Goal: Transaction & Acquisition: Download file/media

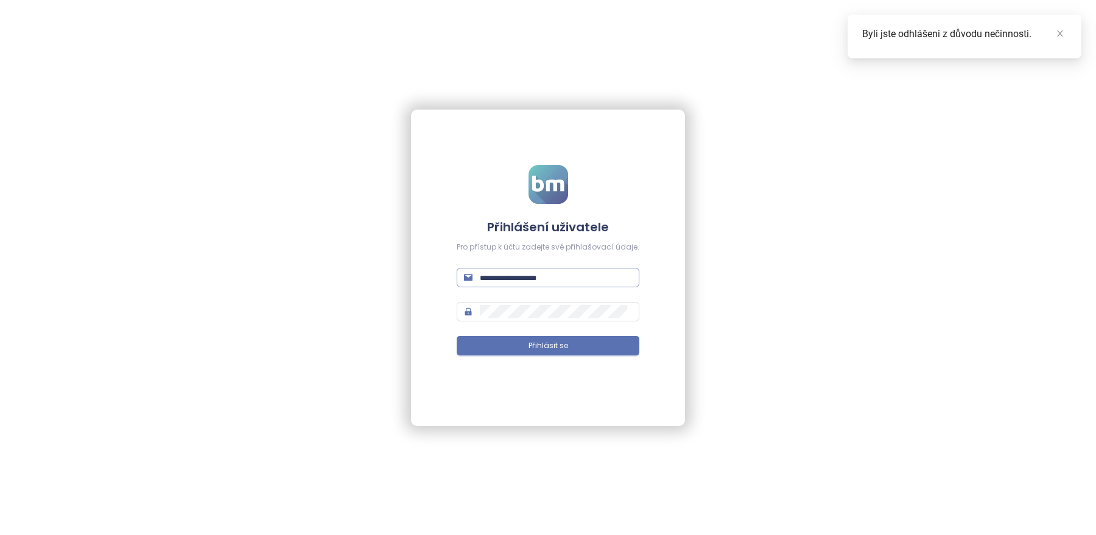
click at [517, 283] on input "text" at bounding box center [556, 277] width 152 height 13
type input "**********"
click at [527, 348] on button "Přihlásit se" at bounding box center [548, 345] width 183 height 19
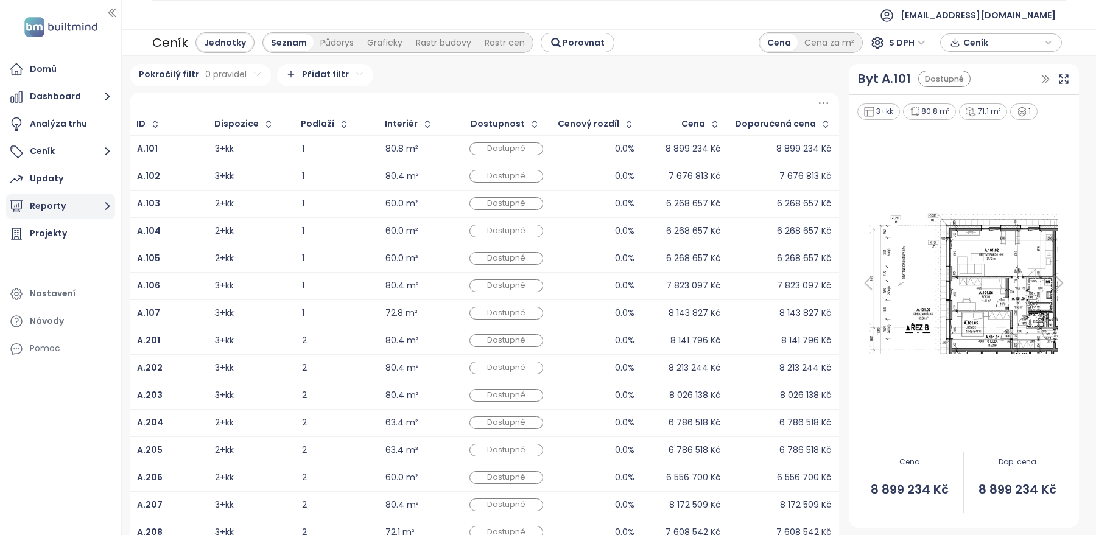
click at [56, 210] on button "Reporty" at bounding box center [60, 206] width 109 height 24
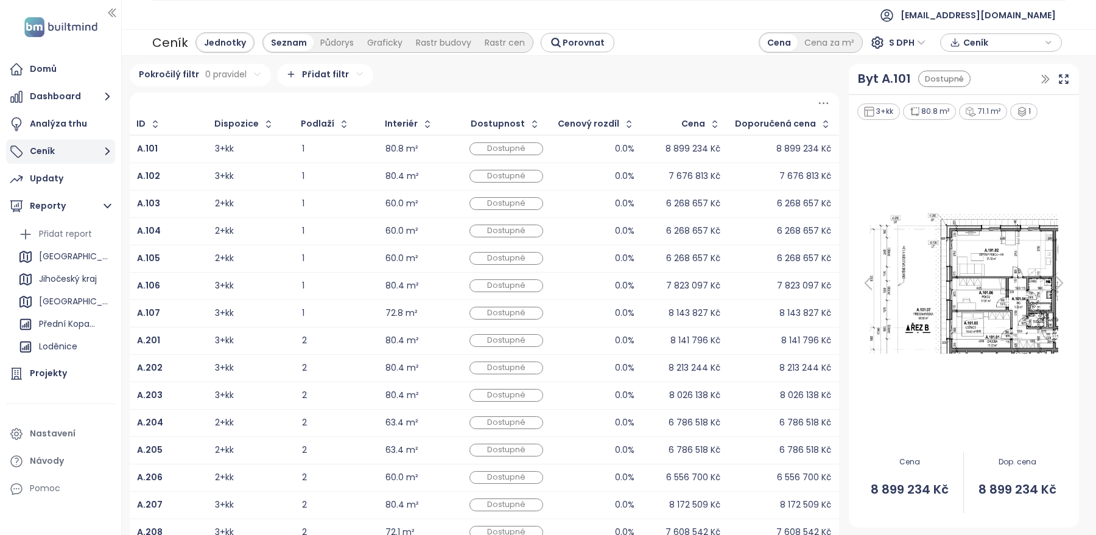
click at [58, 144] on button "Ceník" at bounding box center [60, 151] width 109 height 24
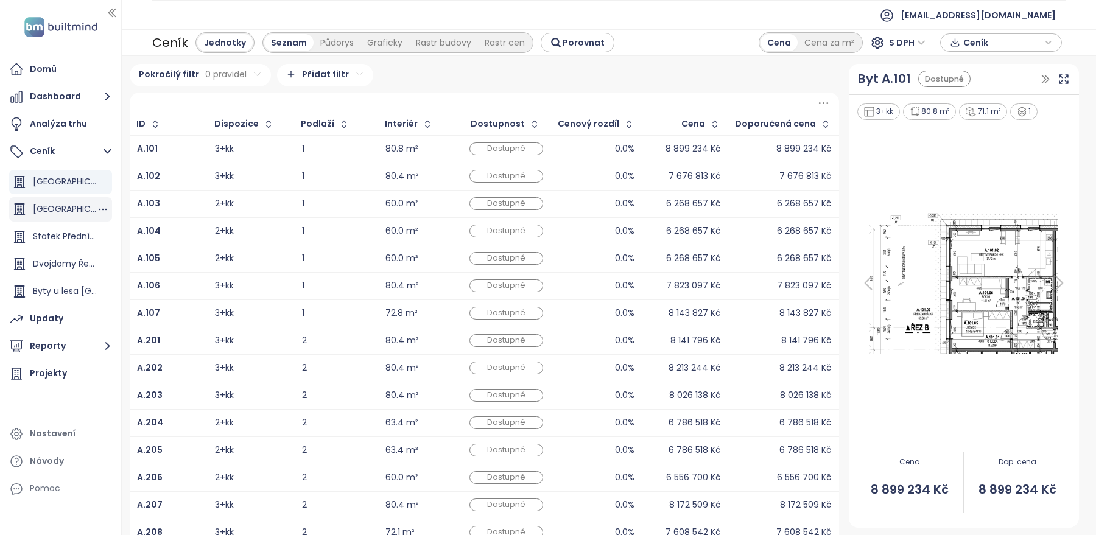
click at [48, 207] on div "[GEOGRAPHIC_DATA]" at bounding box center [65, 209] width 64 height 15
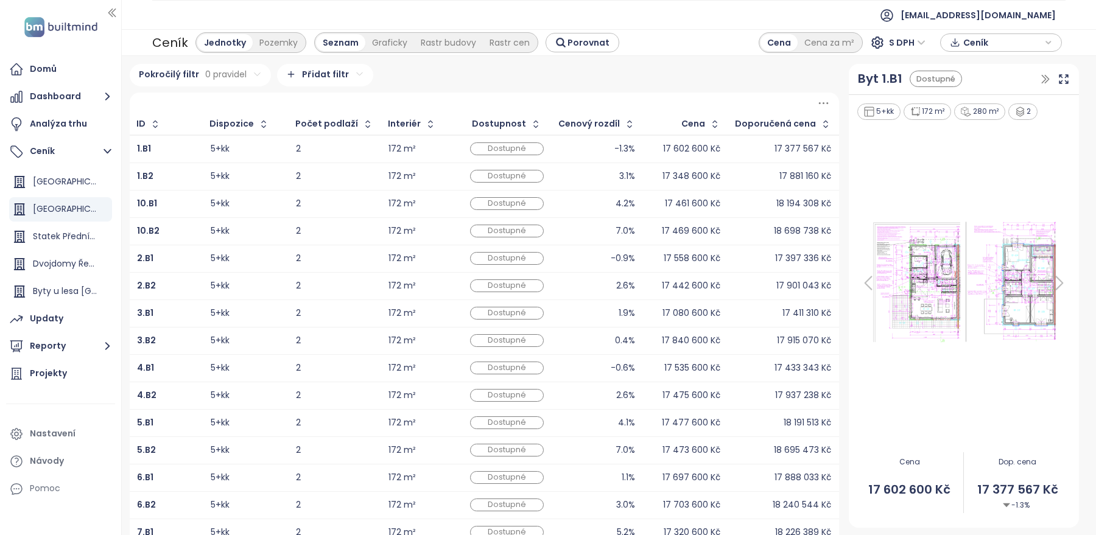
click at [1047, 41] on icon "button" at bounding box center [1049, 42] width 4 height 2
click at [976, 88] on span "Stáhnout" at bounding box center [986, 89] width 43 height 13
click at [690, 28] on ul "[EMAIL_ADDRESS][DOMAIN_NAME]" at bounding box center [608, 15] width 913 height 30
click at [917, 49] on span "S DPH" at bounding box center [907, 42] width 37 height 18
click at [913, 87] on div "Bez DPH" at bounding box center [912, 86] width 33 height 13
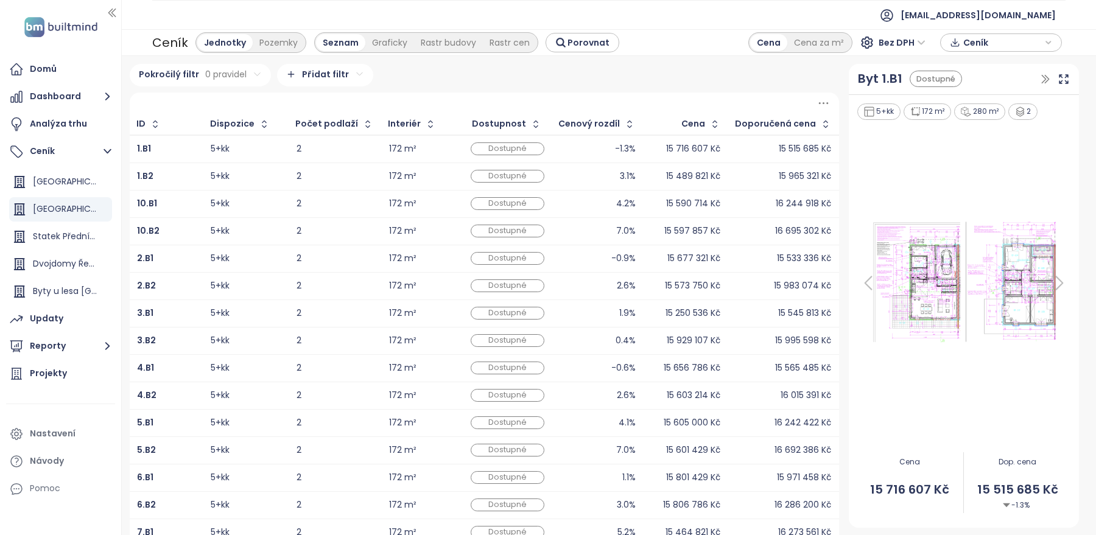
click at [985, 40] on span "Ceník" at bounding box center [1002, 42] width 79 height 18
click at [983, 87] on span "Stáhnout" at bounding box center [986, 89] width 43 height 13
click at [269, 44] on div "Pozemky" at bounding box center [279, 42] width 52 height 17
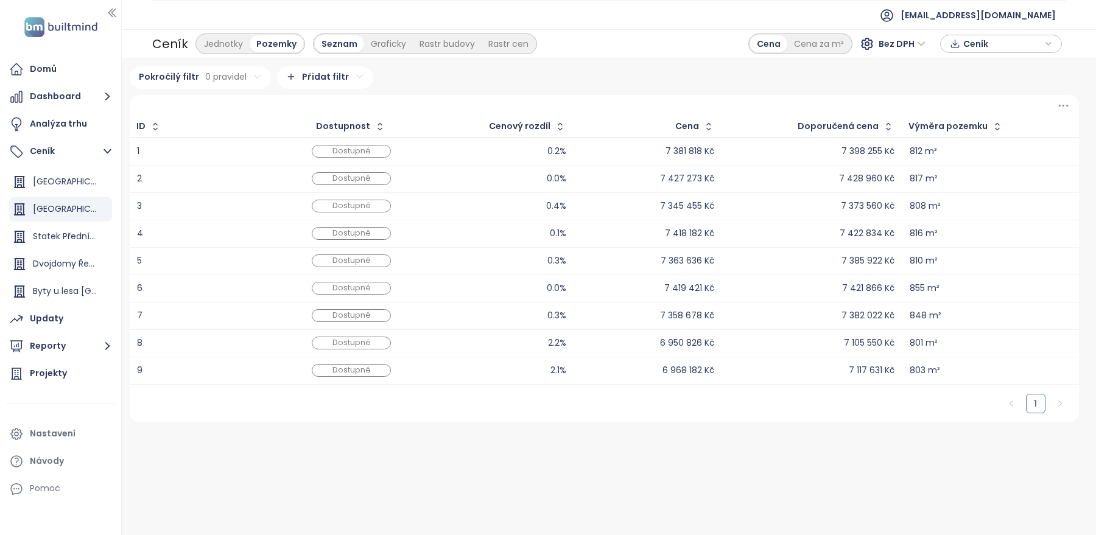
click at [1008, 44] on span "Ceník" at bounding box center [1002, 44] width 79 height 18
click at [986, 83] on button "Stáhnout" at bounding box center [1001, 91] width 108 height 19
click at [748, 57] on div "Ceník Jednotky Pozemky Seznam Graficky Rastr budovy Rastr cen Cena Cena za m² B…" at bounding box center [609, 43] width 974 height 29
click at [922, 49] on span "Bez DPH" at bounding box center [902, 44] width 47 height 18
click at [909, 65] on div "S DPH" at bounding box center [904, 67] width 37 height 13
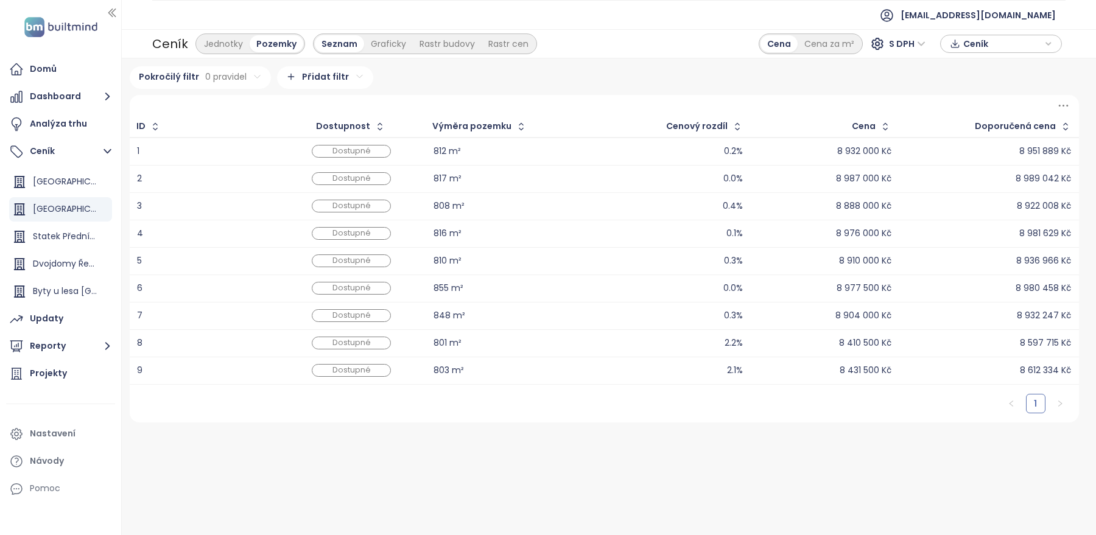
click at [1000, 49] on span "Ceník" at bounding box center [1002, 44] width 79 height 18
drag, startPoint x: 895, startPoint y: 88, endPoint x: 897, endPoint y: 51, distance: 37.8
click at [895, 88] on div "Pokročilý filtr 0 pravidel Přidat filtr" at bounding box center [604, 77] width 949 height 23
click at [899, 41] on span "S DPH" at bounding box center [907, 44] width 37 height 18
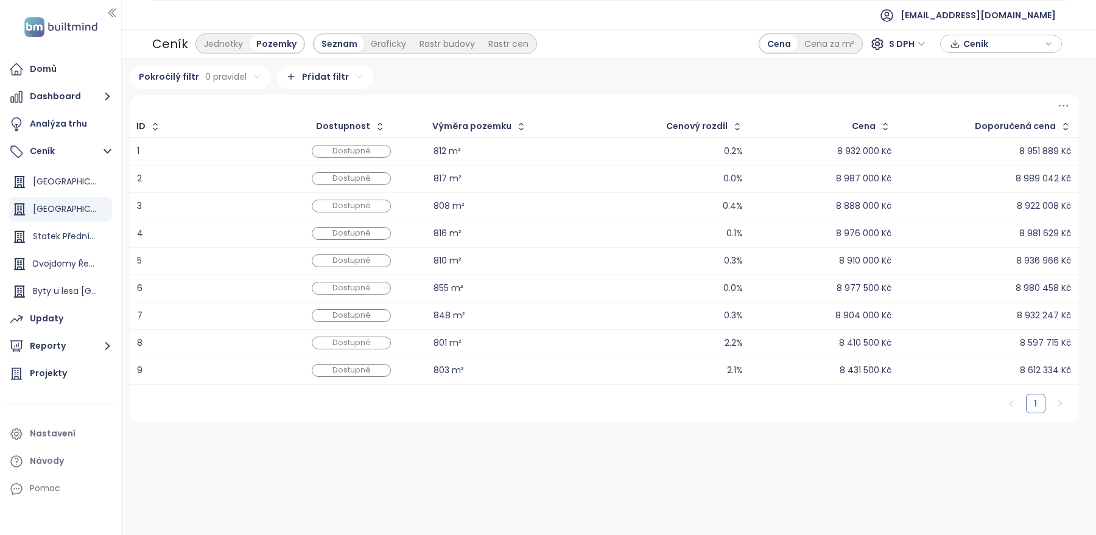
click at [986, 43] on span "Ceník" at bounding box center [1002, 44] width 79 height 18
click at [971, 88] on span "Stáhnout" at bounding box center [986, 91] width 43 height 13
click at [44, 234] on div "Statek Přední Kopanina" at bounding box center [65, 236] width 64 height 15
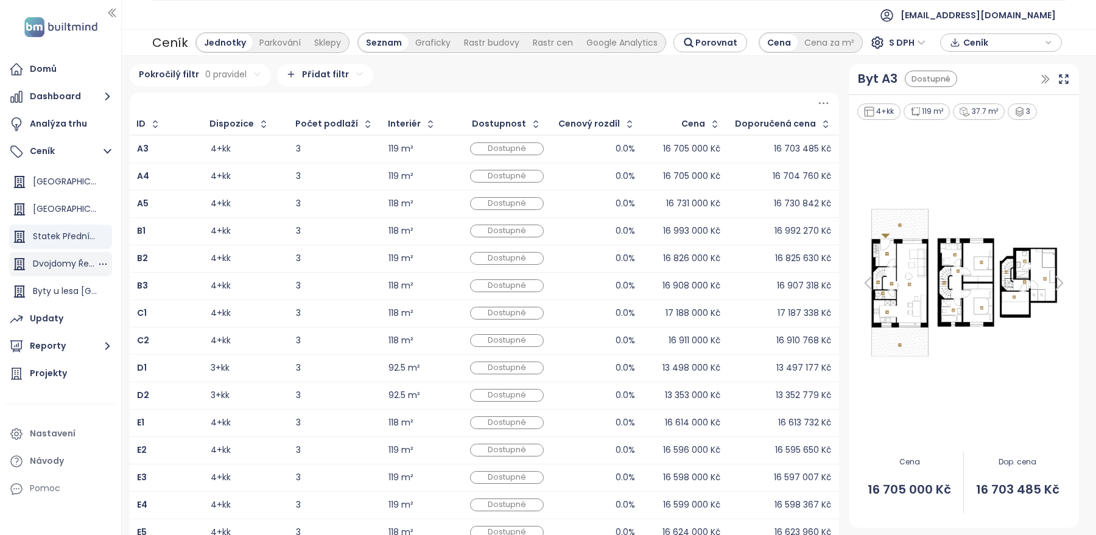
click at [46, 264] on div "Dvojdomy Řeporyje" at bounding box center [65, 263] width 64 height 15
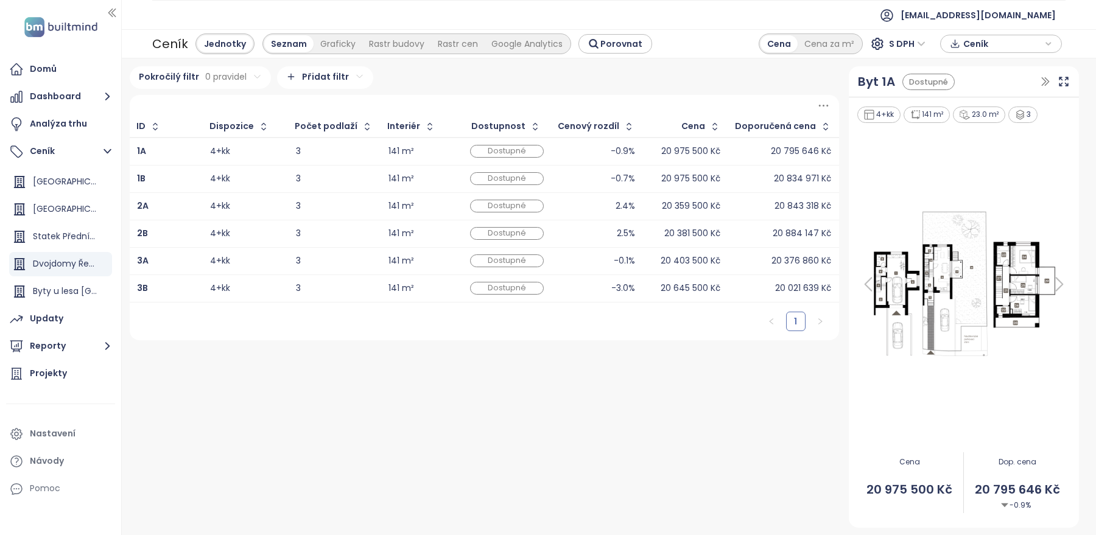
click at [986, 40] on span "Ceník" at bounding box center [1002, 44] width 79 height 18
click at [967, 87] on span "Stáhnout" at bounding box center [986, 91] width 43 height 13
click at [683, 79] on div "Pokročilý filtr 0 pravidel Přidat filtr" at bounding box center [484, 77] width 709 height 23
click at [888, 44] on div "S DPH" at bounding box center [909, 43] width 48 height 19
click at [904, 82] on div "Bez DPH" at bounding box center [912, 87] width 33 height 13
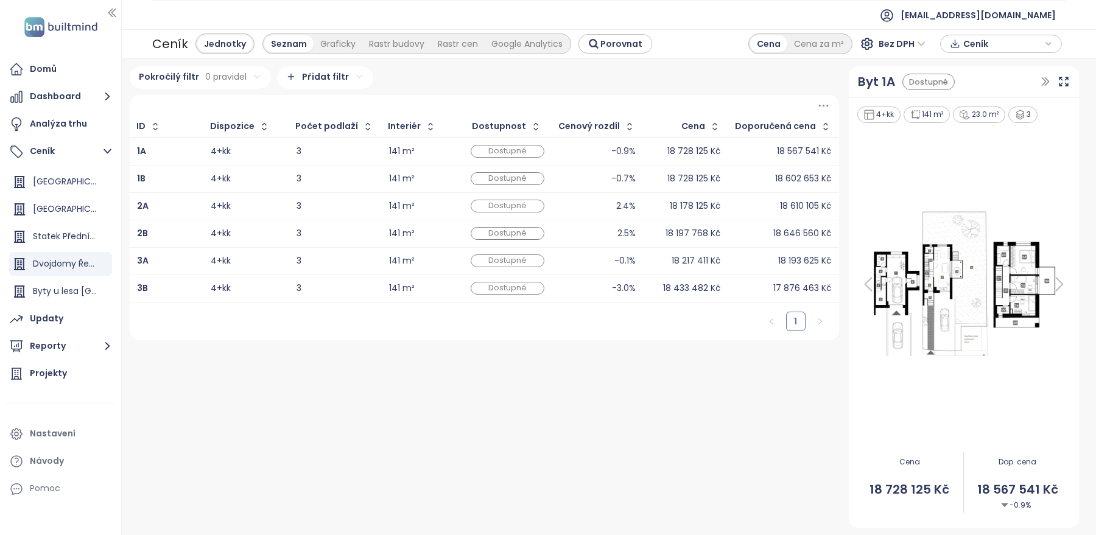
click at [1011, 47] on span "Ceník" at bounding box center [1002, 44] width 79 height 18
click at [987, 89] on span "Stáhnout" at bounding box center [986, 91] width 43 height 13
click at [69, 290] on div "Byty u lesa [GEOGRAPHIC_DATA]" at bounding box center [65, 291] width 64 height 15
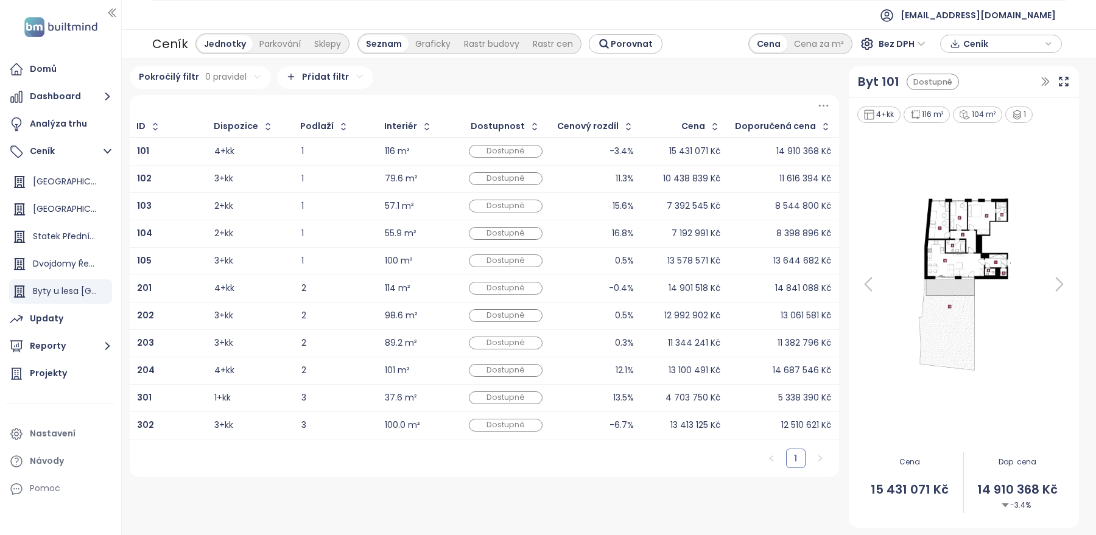
click at [969, 44] on span "Ceník" at bounding box center [1002, 44] width 79 height 18
click at [974, 91] on span "Stáhnout" at bounding box center [986, 91] width 43 height 13
click at [716, 53] on div "Ceník Jednotky Parkování Sklepy Seznam Graficky Rastr budovy Rastr cen Porovnat…" at bounding box center [609, 43] width 974 height 29
click at [890, 40] on span "Bez DPH" at bounding box center [902, 44] width 47 height 18
click at [890, 66] on div "S DPH" at bounding box center [904, 67] width 37 height 13
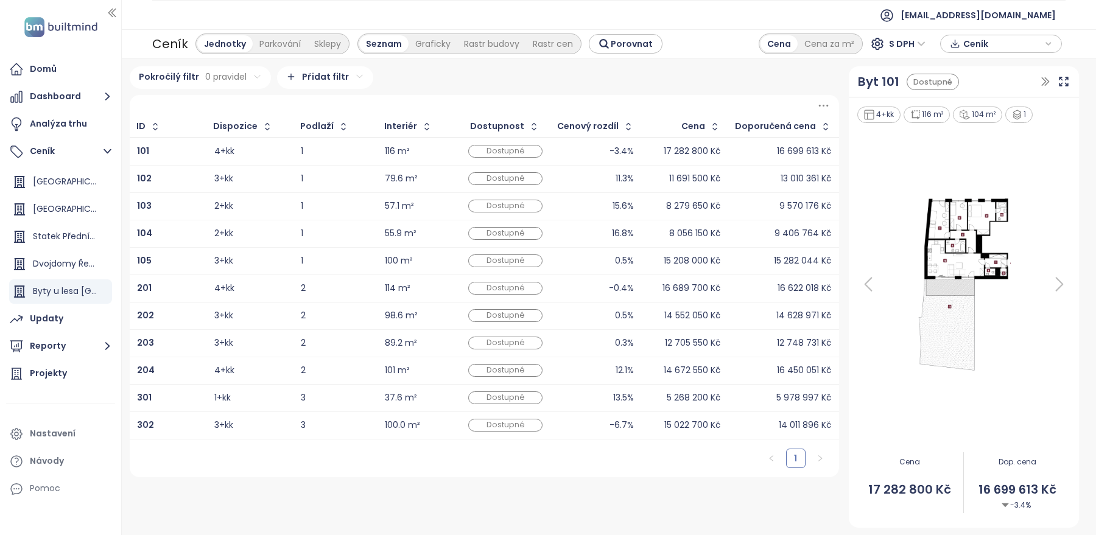
click at [974, 49] on span "Ceník" at bounding box center [1002, 44] width 79 height 18
click at [972, 85] on span "Stáhnout" at bounding box center [986, 91] width 43 height 13
click at [276, 44] on div "Parkování" at bounding box center [280, 43] width 55 height 17
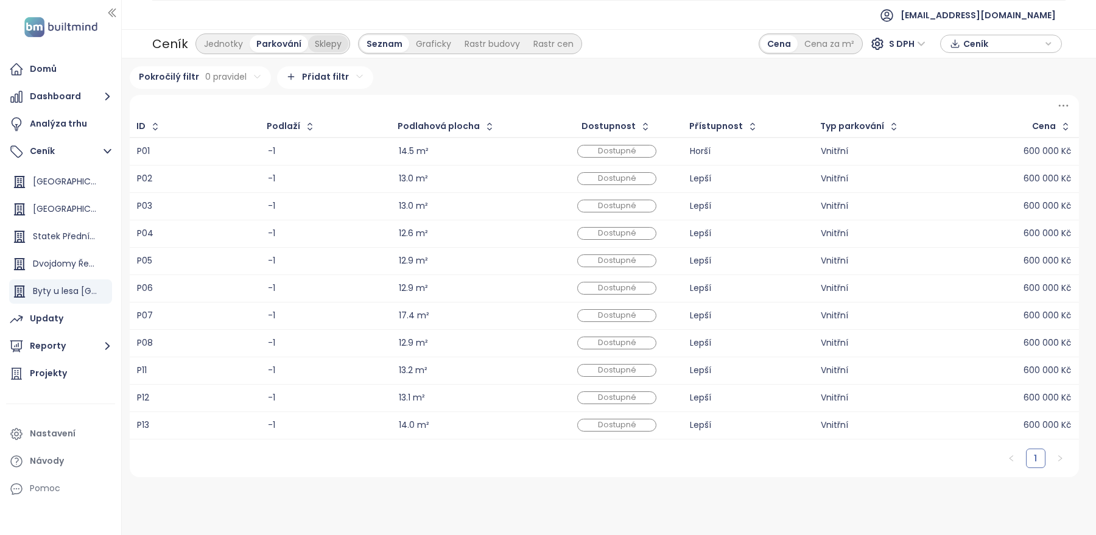
click at [334, 43] on div "Sklepy" at bounding box center [328, 43] width 40 height 17
